Goal: Task Accomplishment & Management: Manage account settings

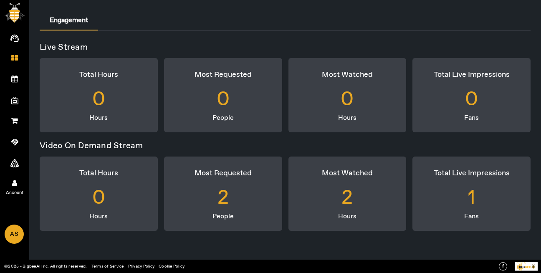
click at [16, 183] on icon at bounding box center [14, 183] width 5 height 7
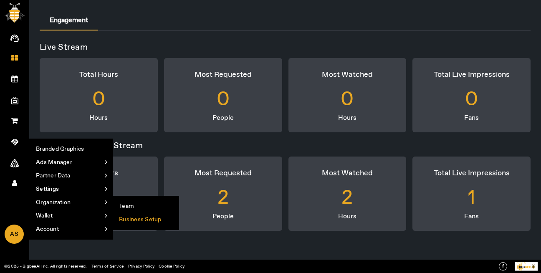
click at [148, 222] on li "Business Setup" at bounding box center [146, 219] width 66 height 13
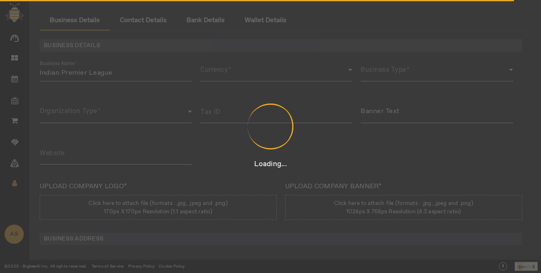
type input "3423435"
type input "Indian Premier League"
type input "[URL][DOMAIN_NAME]"
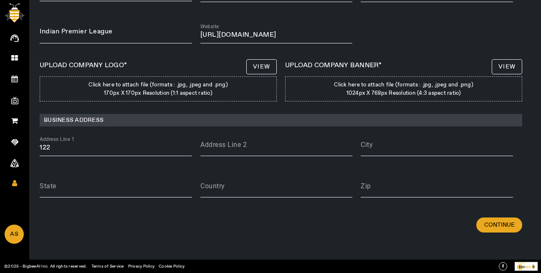
scroll to position [122, 0]
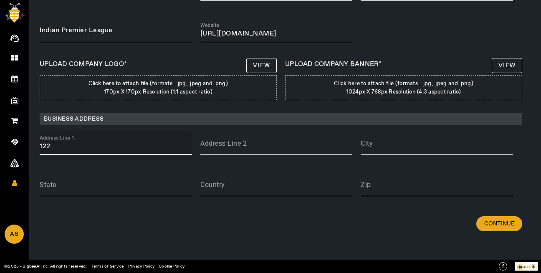
click at [116, 146] on input "122" at bounding box center [116, 147] width 152 height 10
type input "1"
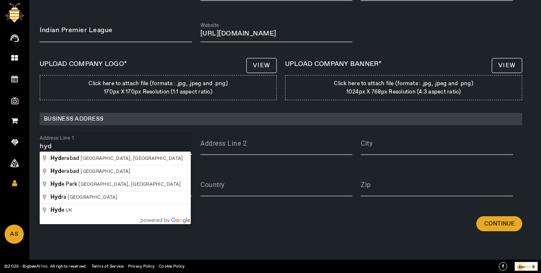
type input "hyd"
